Goal: Transaction & Acquisition: Purchase product/service

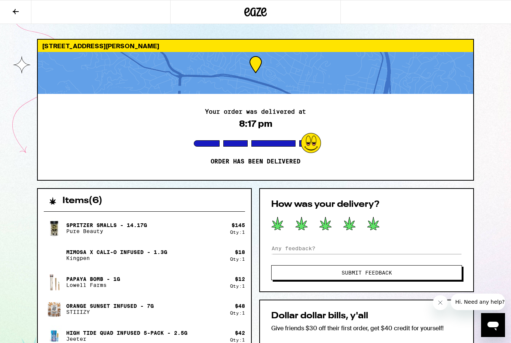
click at [20, 10] on button at bounding box center [15, 12] width 31 height 24
